Goal: Check status: Check status

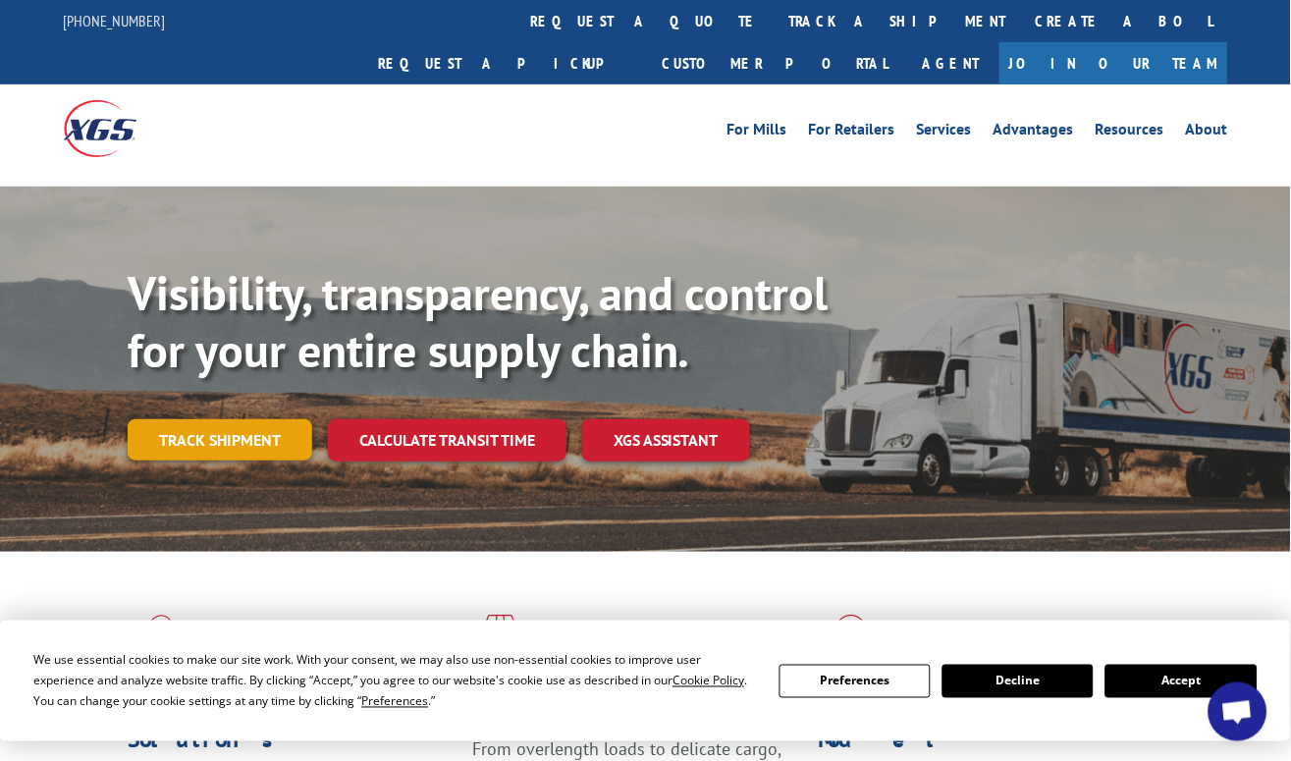
click at [240, 419] on link "Track shipment" at bounding box center [220, 439] width 185 height 41
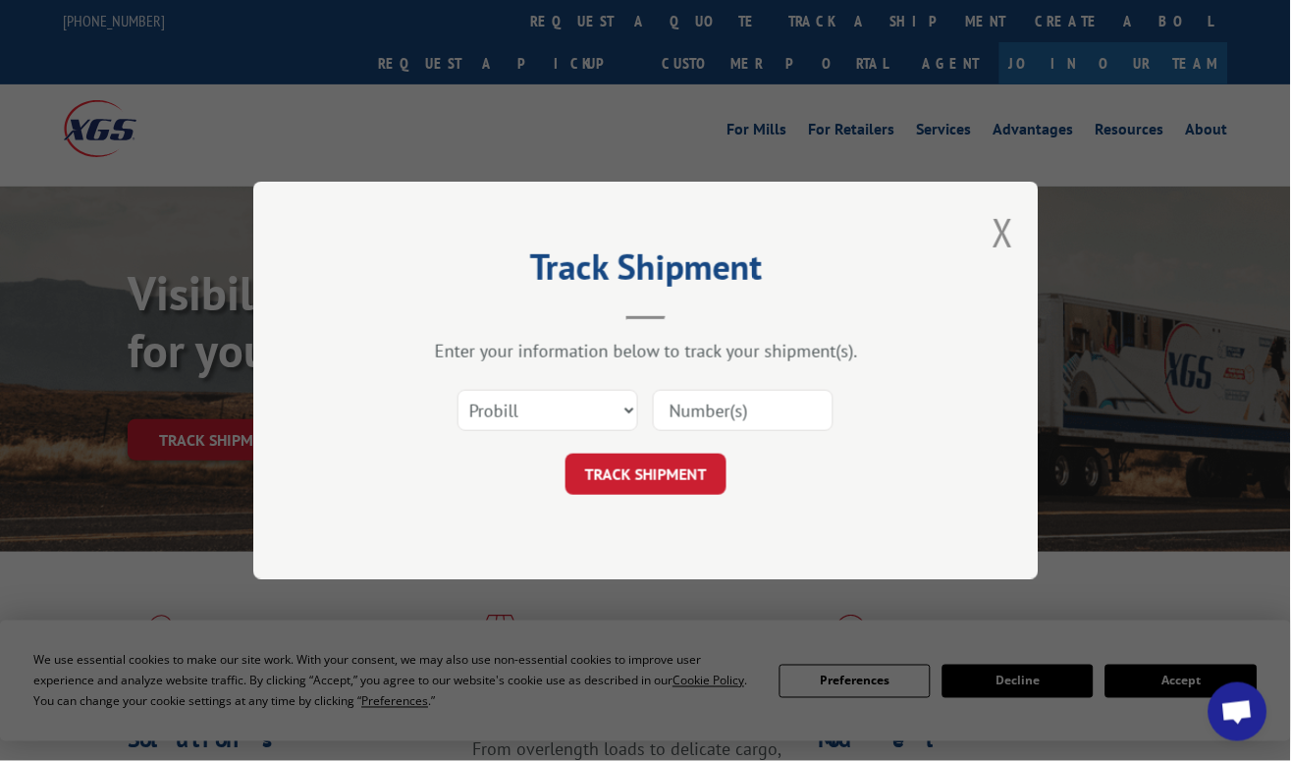
click at [723, 414] on input at bounding box center [743, 410] width 181 height 41
paste input "17518954"
type input "17518954"
click at [689, 460] on button "TRACK SHIPMENT" at bounding box center [645, 474] width 161 height 41
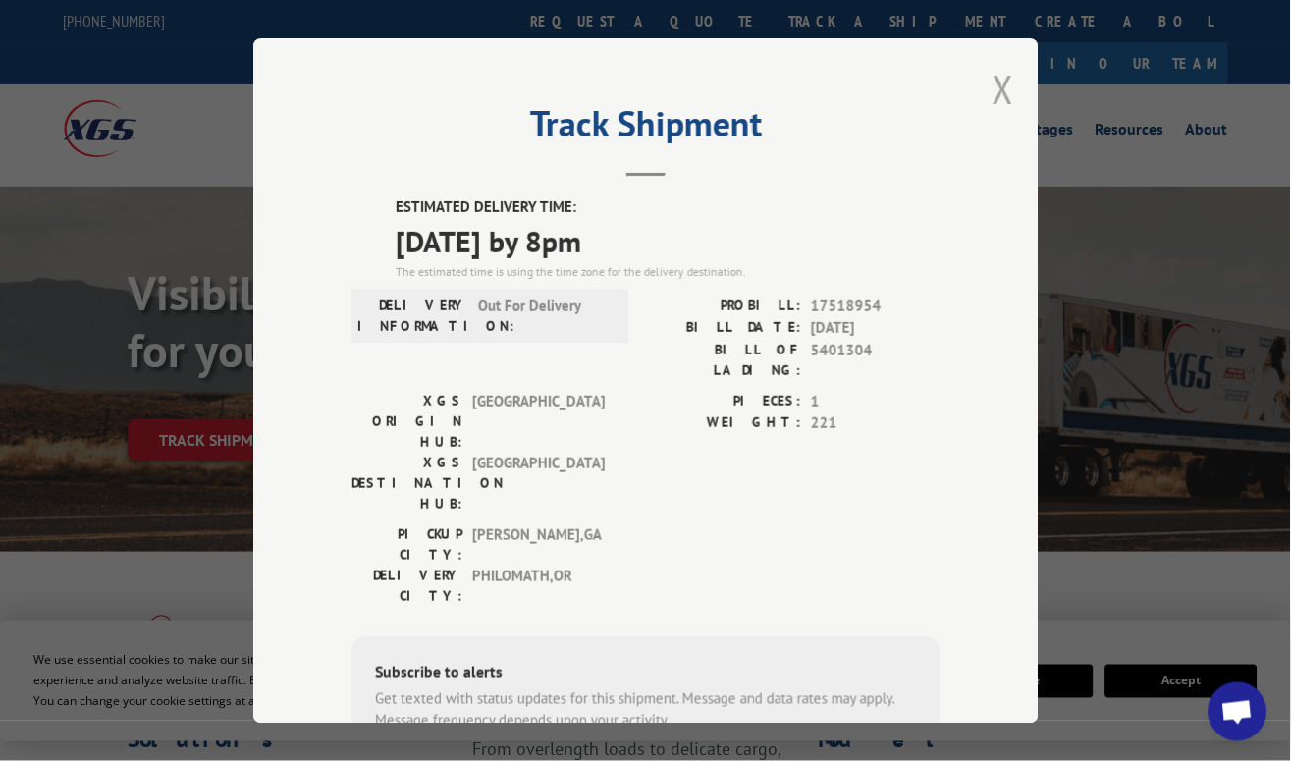
click at [997, 80] on button "Close modal" at bounding box center [1003, 89] width 22 height 52
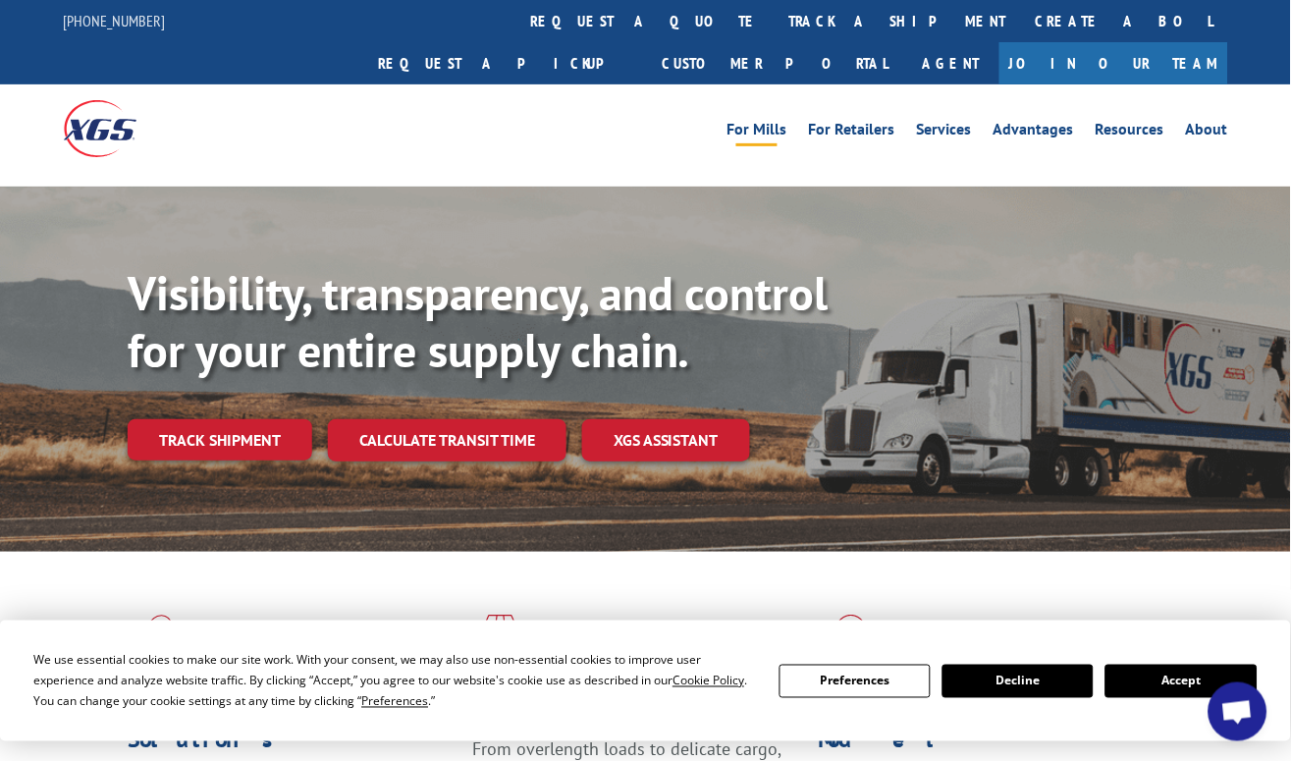
click at [768, 122] on link "For Mills" at bounding box center [757, 133] width 60 height 22
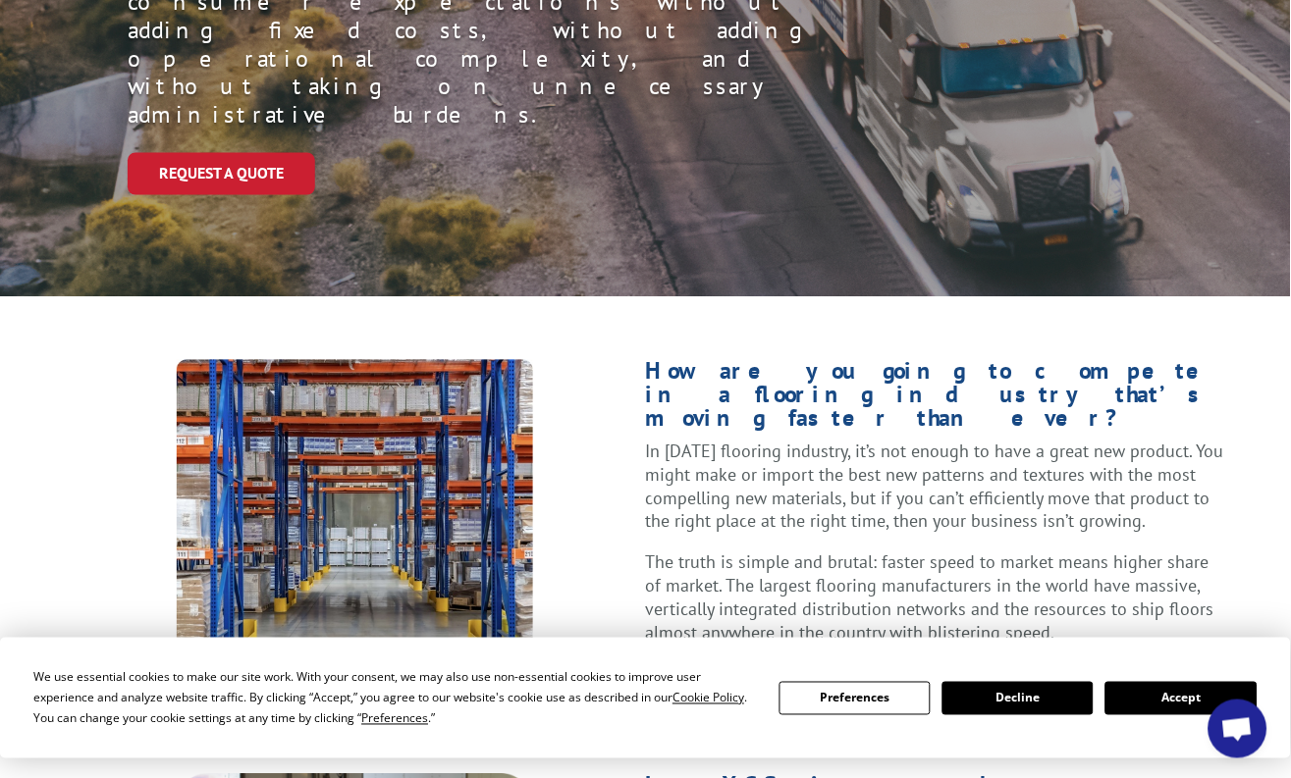
scroll to position [491, 0]
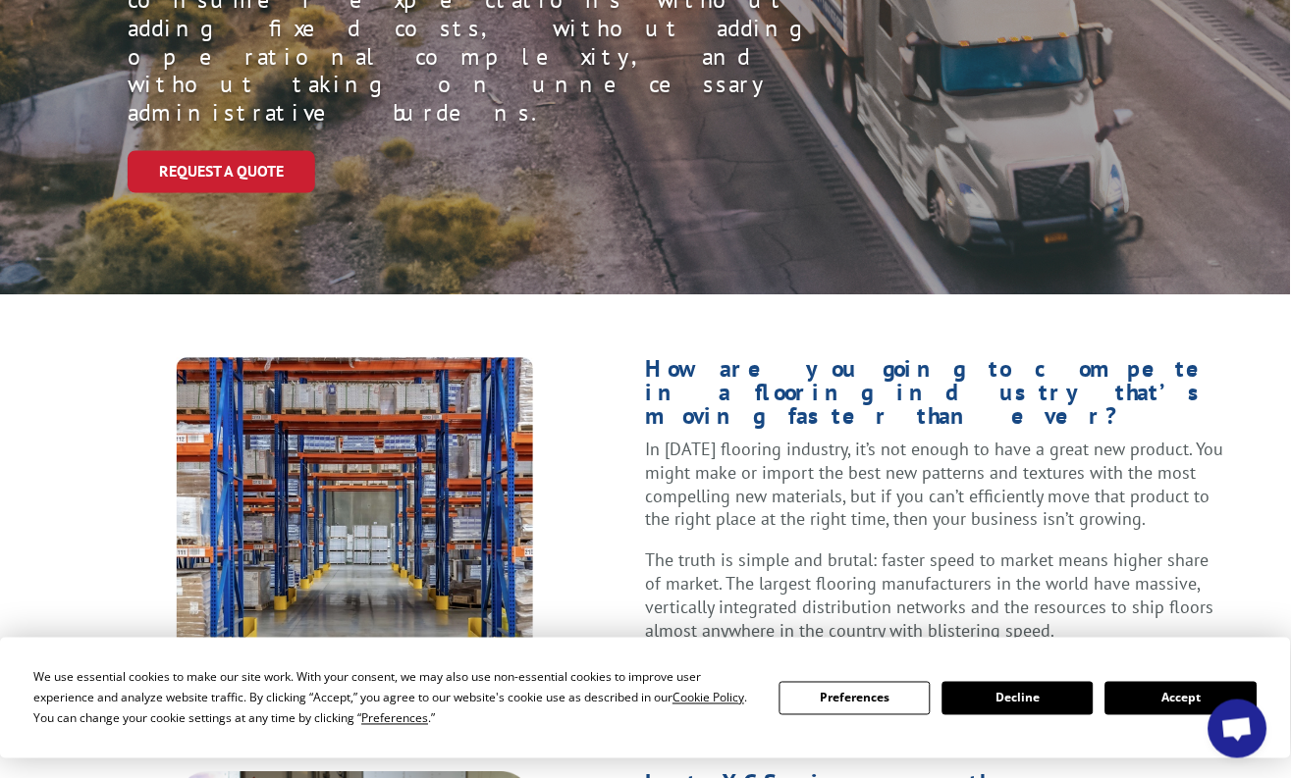
click at [1179, 687] on button "Accept" at bounding box center [1180, 698] width 151 height 33
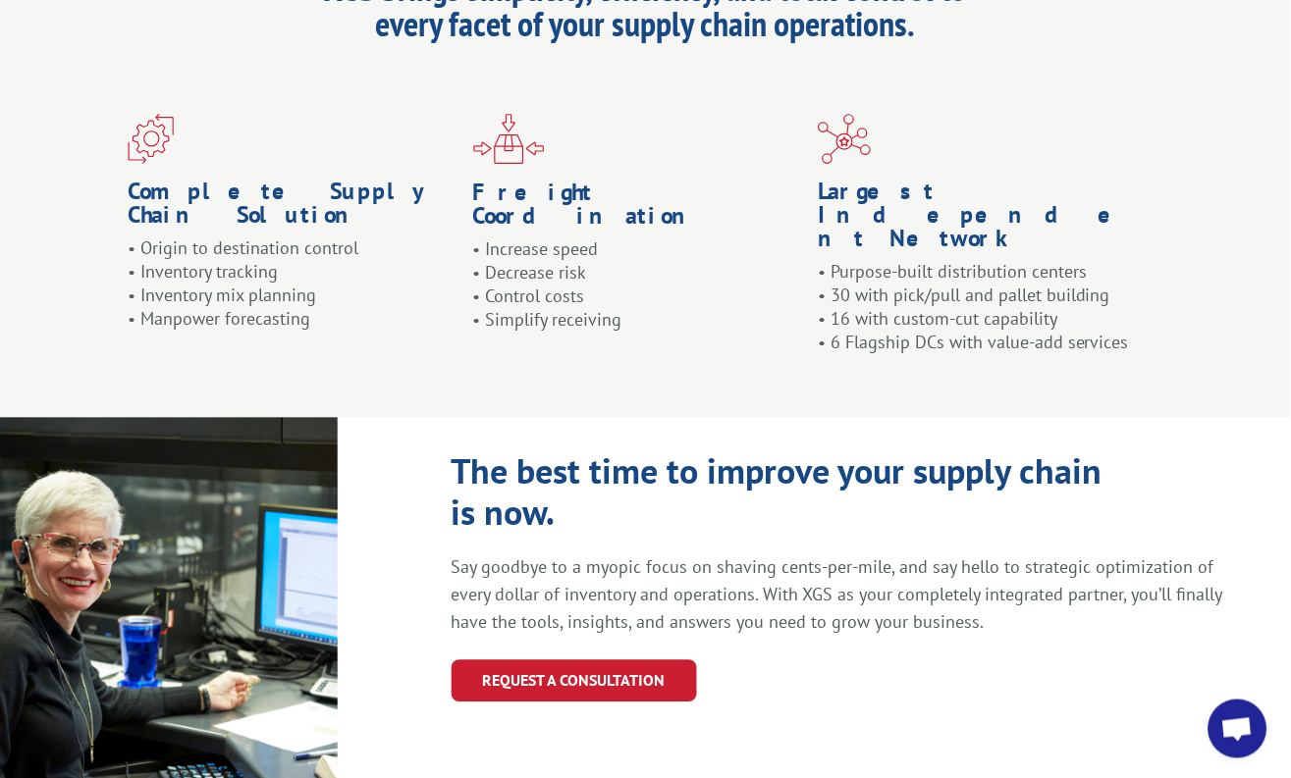
scroll to position [2202, 0]
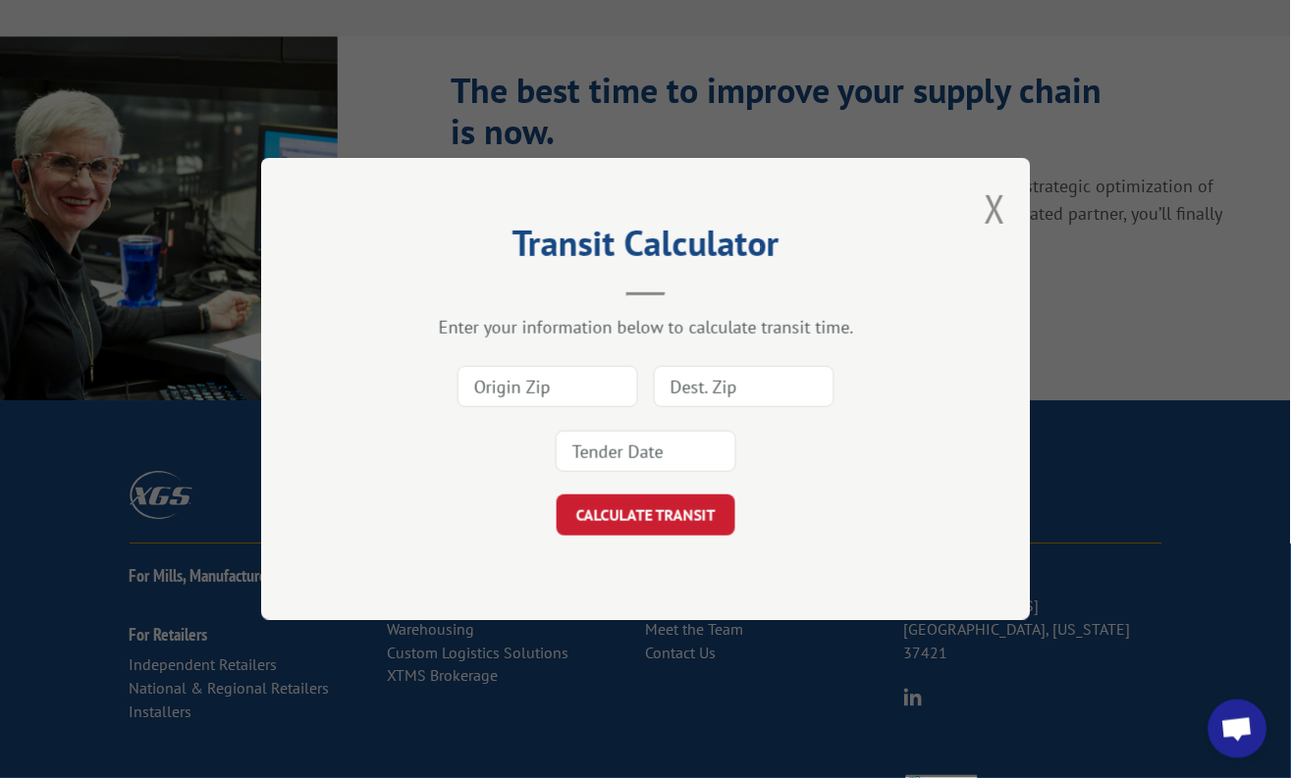
click at [564, 381] on input at bounding box center [547, 386] width 181 height 41
type input "30701"
type input "97370"
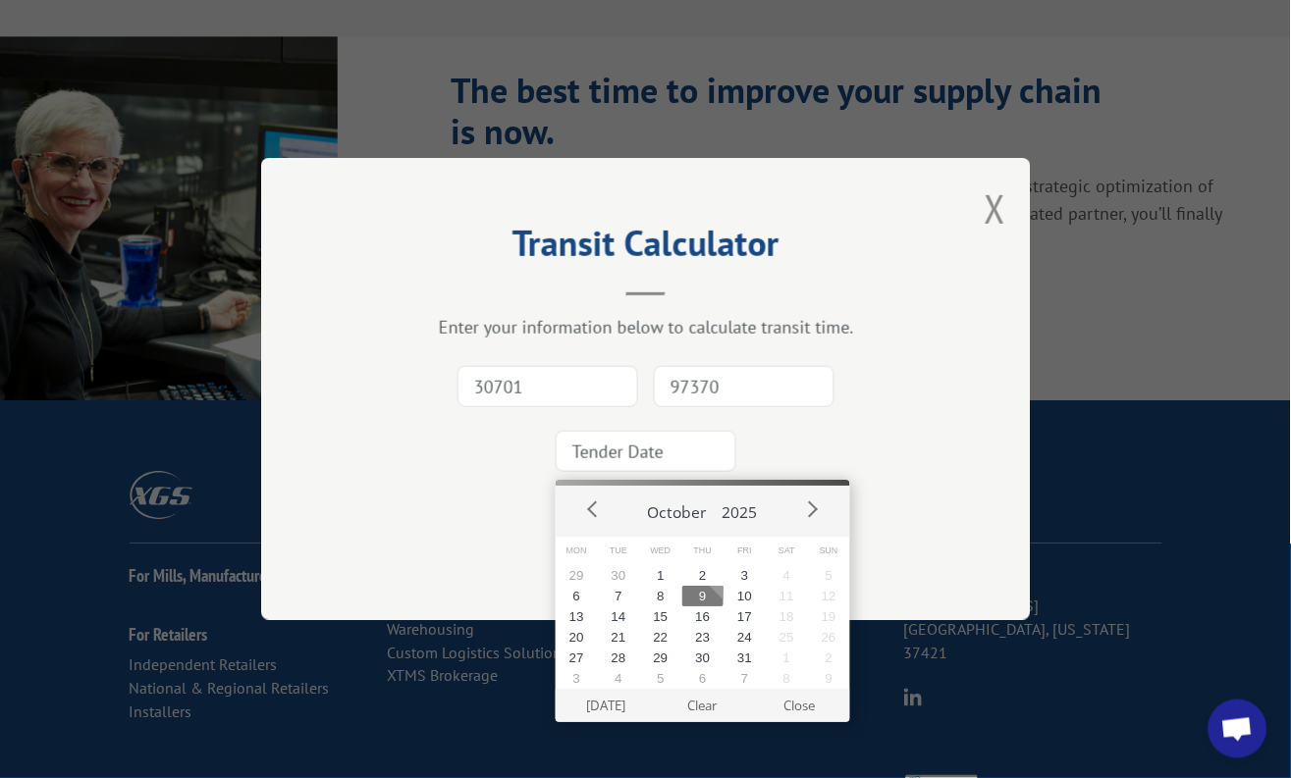
click at [708, 594] on button "9" at bounding box center [703, 596] width 42 height 21
type input "[DATE]"
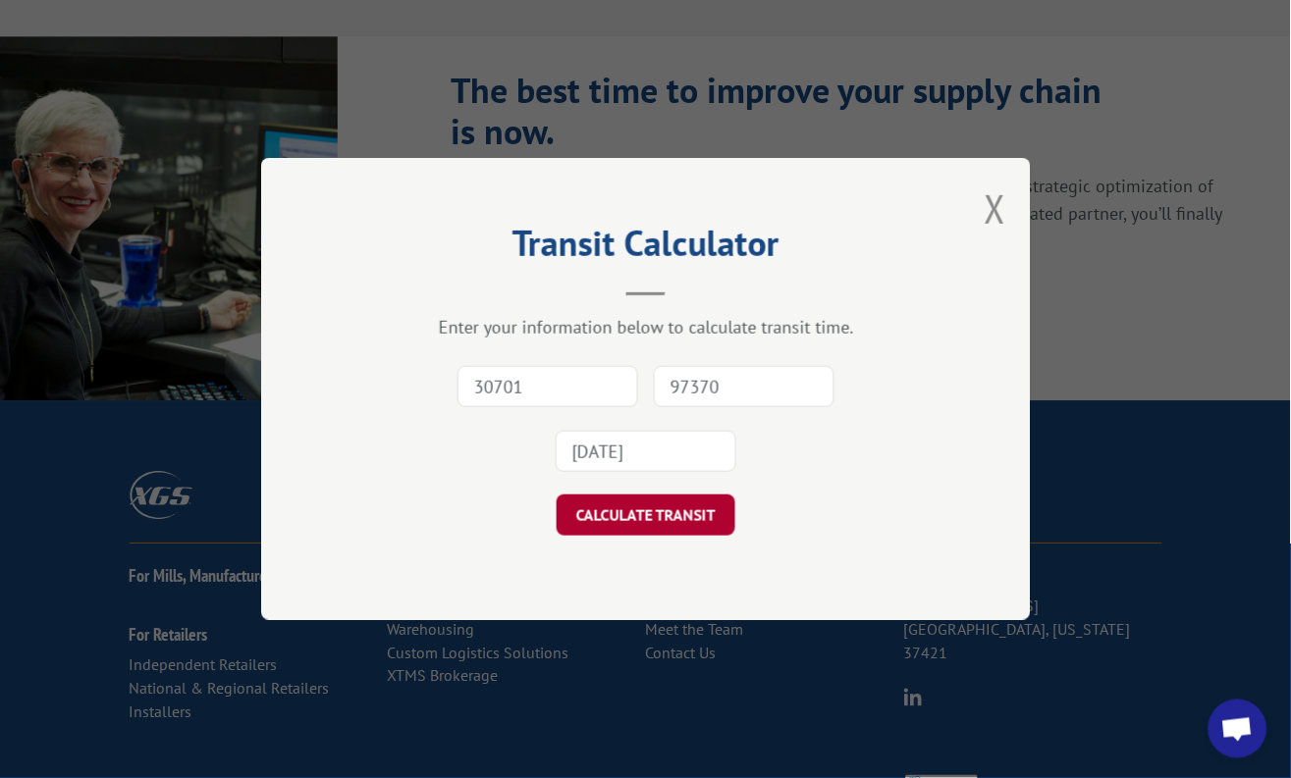
click at [668, 516] on button "CALCULATE TRANSIT" at bounding box center [646, 515] width 179 height 41
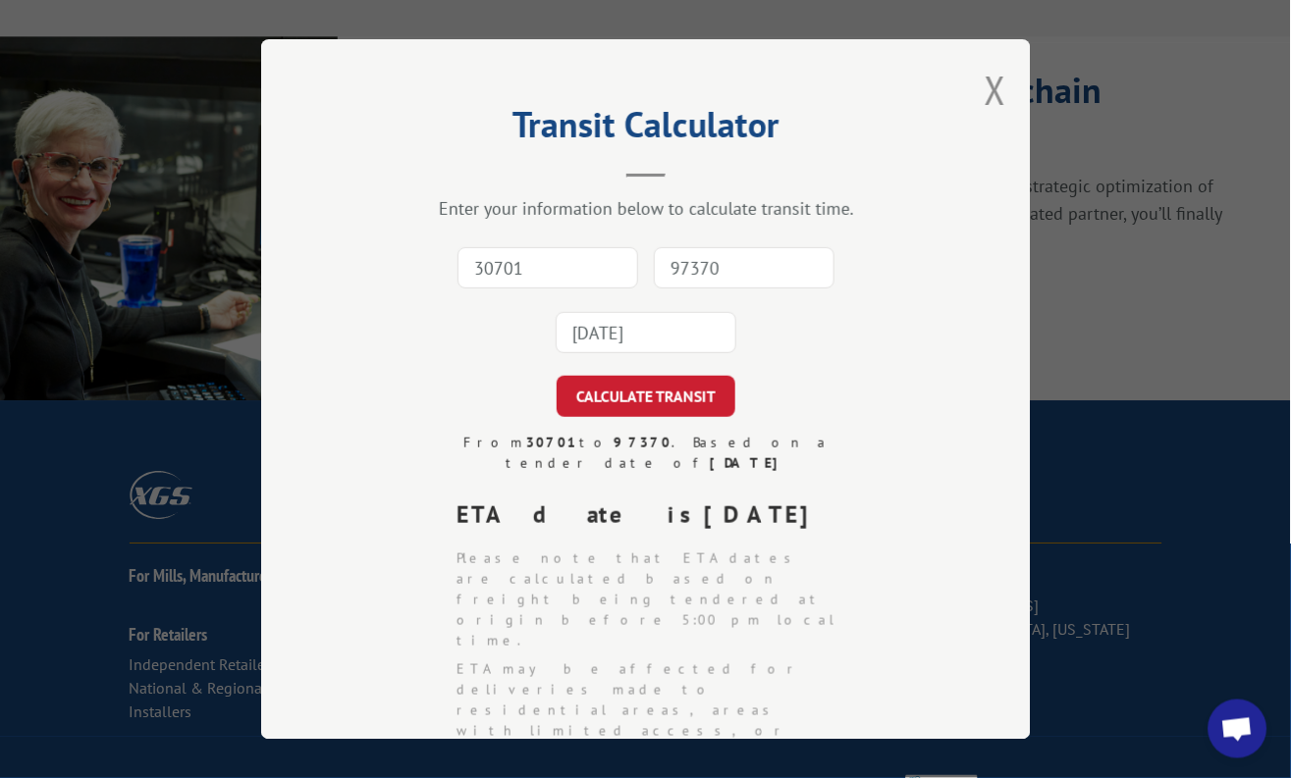
scroll to position [2079, 0]
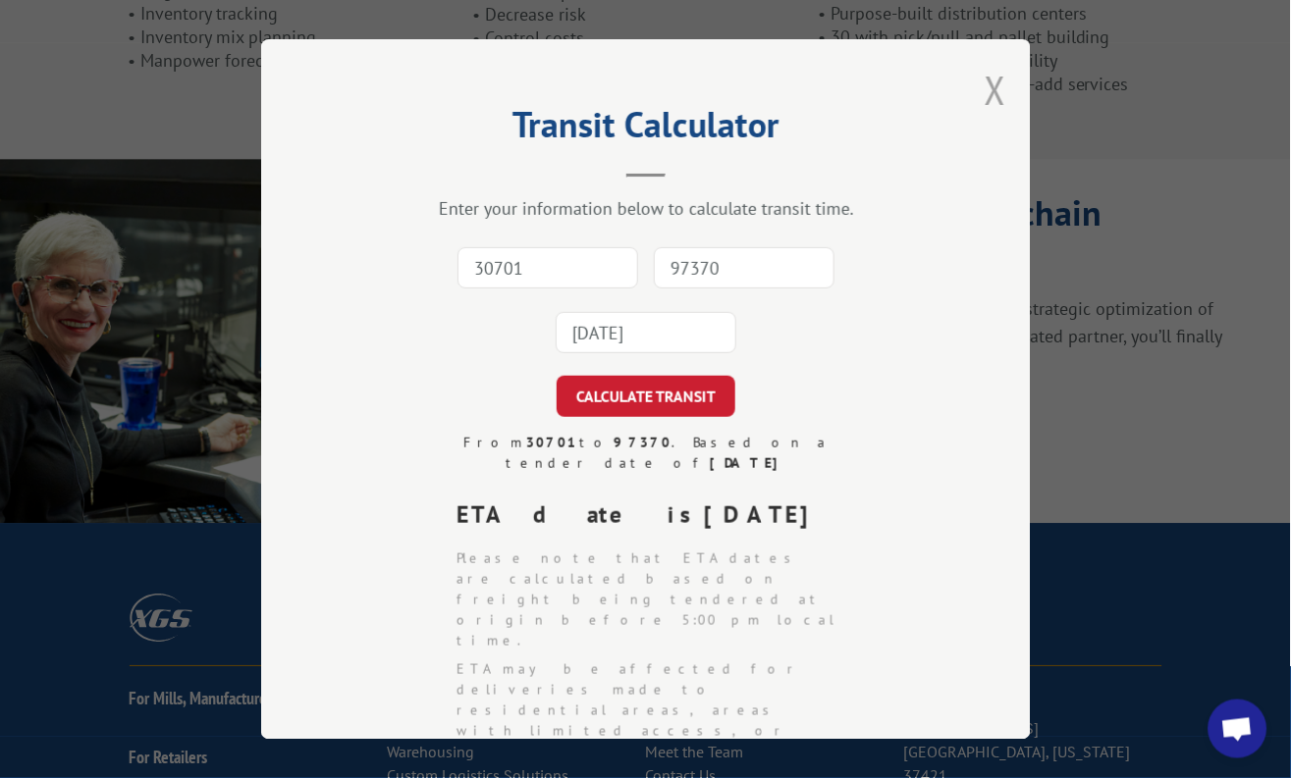
click at [985, 76] on button "Close modal" at bounding box center [996, 90] width 22 height 52
